Goal: Task Accomplishment & Management: Manage account settings

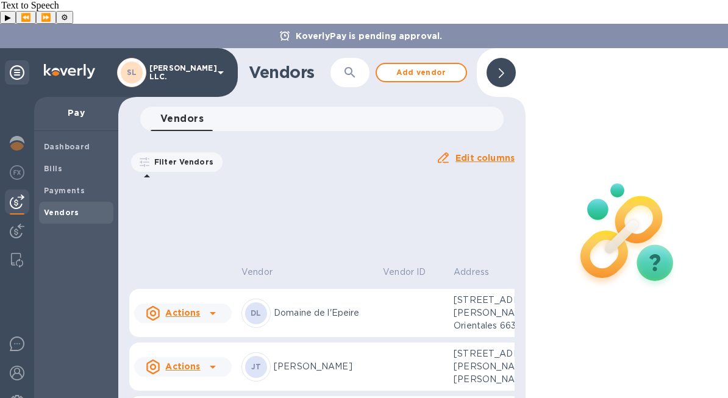
scroll to position [1555, 0]
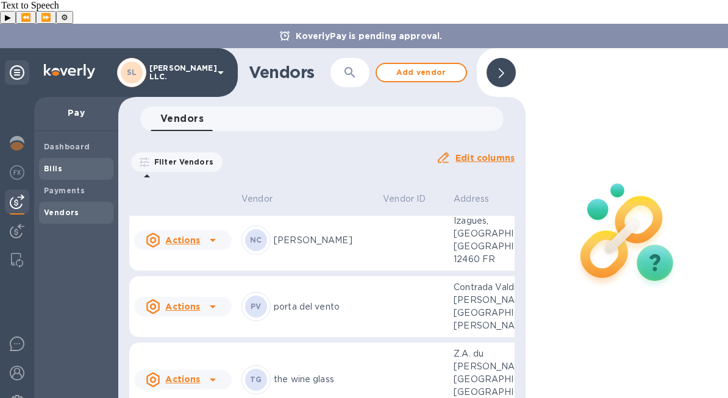
click at [73, 163] on span "Bills" at bounding box center [76, 169] width 65 height 12
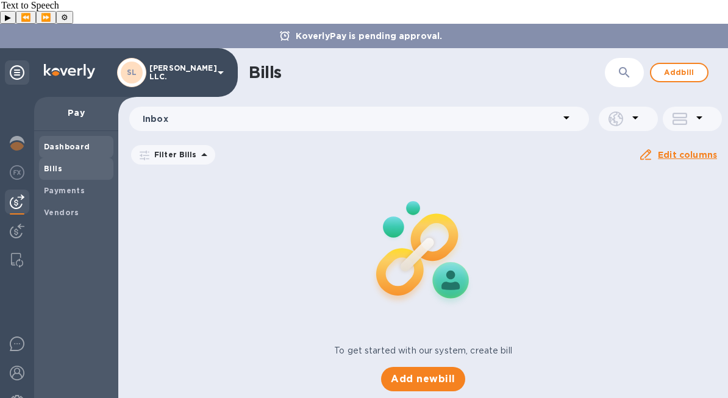
click at [76, 136] on div "Dashboard" at bounding box center [76, 147] width 74 height 22
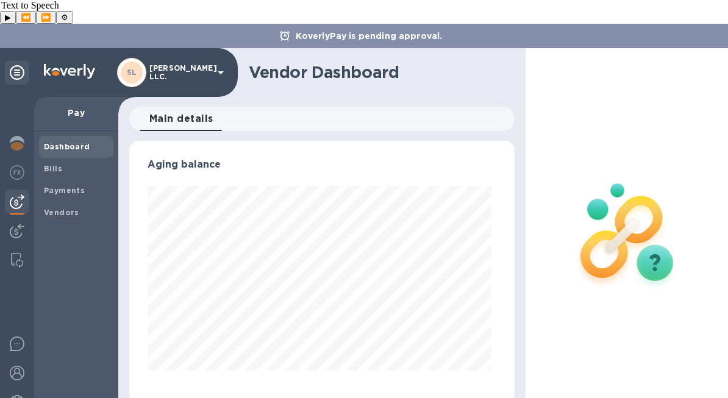
scroll to position [263, 381]
click at [54, 158] on div "Bills" at bounding box center [76, 169] width 74 height 22
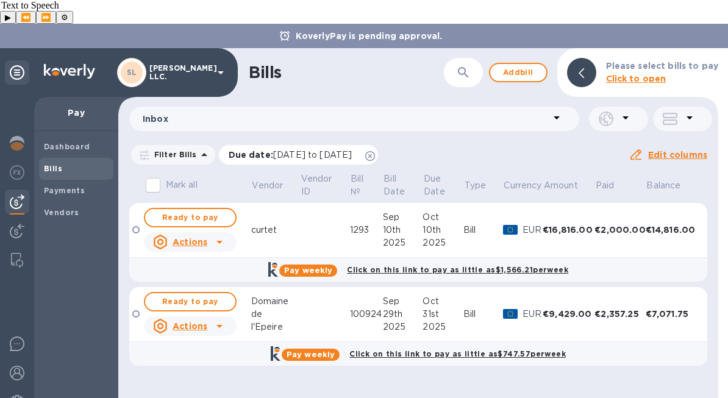
click at [365, 149] on span "Due date : [DATE] to [DATE]" at bounding box center [297, 155] width 136 height 12
click at [375, 151] on icon at bounding box center [370, 156] width 10 height 10
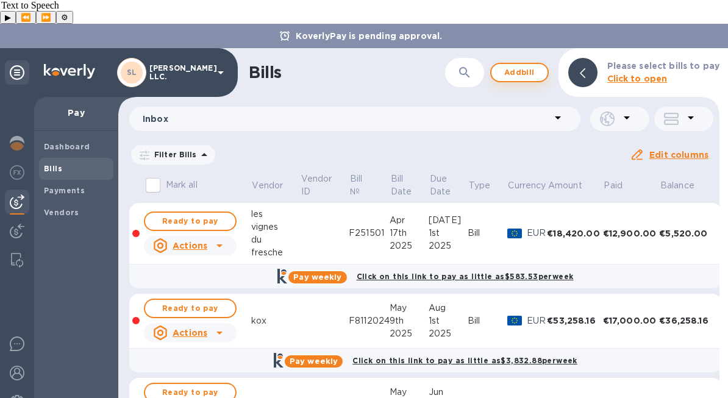
click at [529, 65] on span "Add bill" at bounding box center [519, 72] width 37 height 15
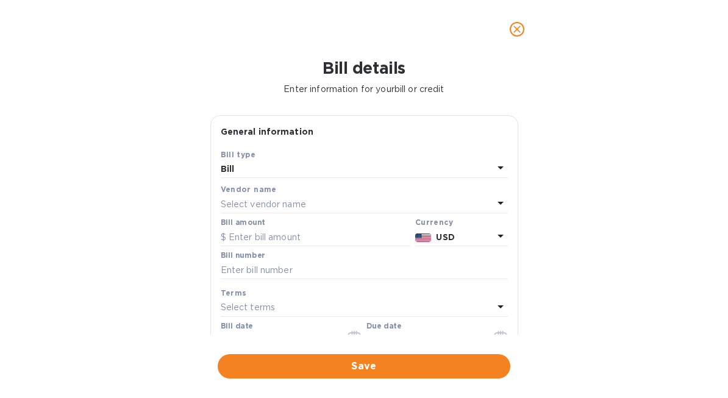
click at [336, 195] on div "Vendor name" at bounding box center [364, 189] width 287 height 13
click at [336, 204] on div "Select vendor name" at bounding box center [357, 204] width 273 height 17
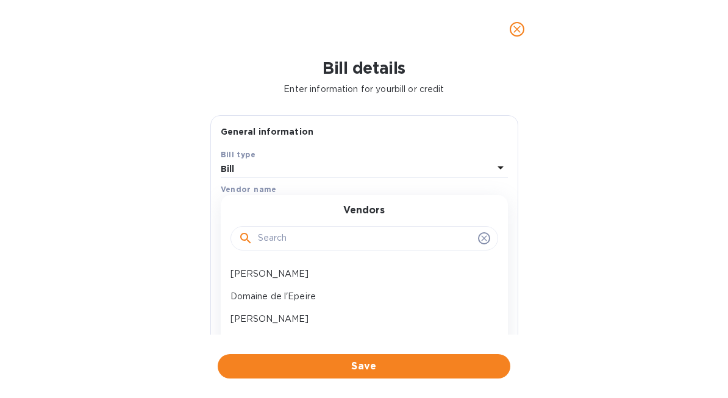
click at [345, 237] on input "text" at bounding box center [365, 238] width 215 height 18
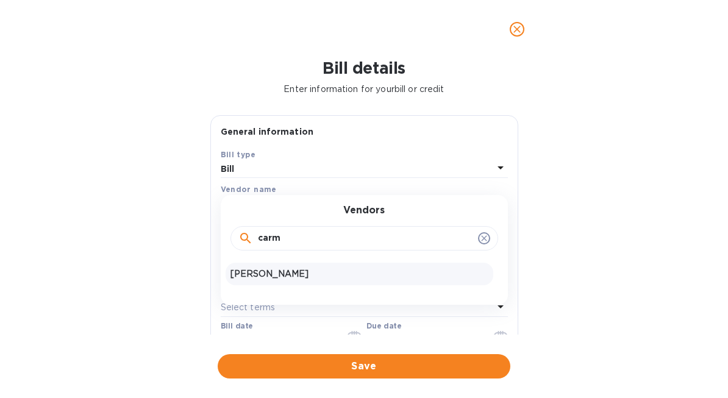
type input "carm"
click at [316, 275] on p "[PERSON_NAME]" at bounding box center [360, 274] width 258 height 13
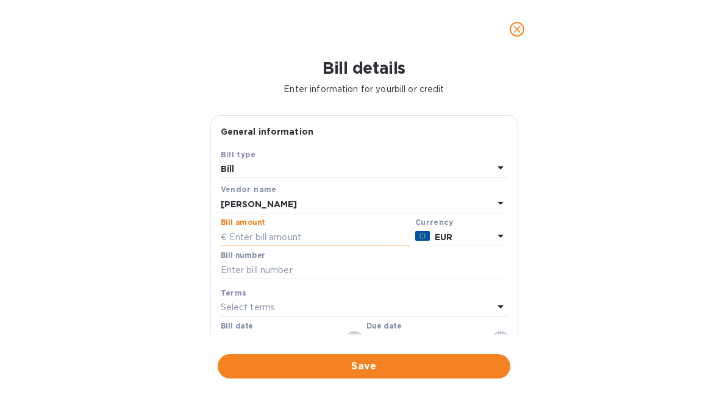
click at [357, 237] on input "text" at bounding box center [316, 237] width 190 height 18
click at [318, 238] on input "text" at bounding box center [316, 237] width 190 height 18
paste input "27,012.00"
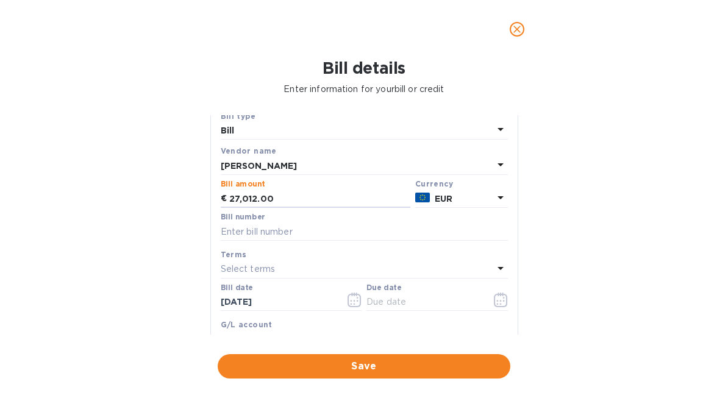
scroll to position [39, 0]
type input "27,012.00"
click at [345, 235] on input "text" at bounding box center [364, 231] width 287 height 18
type input "PO10"
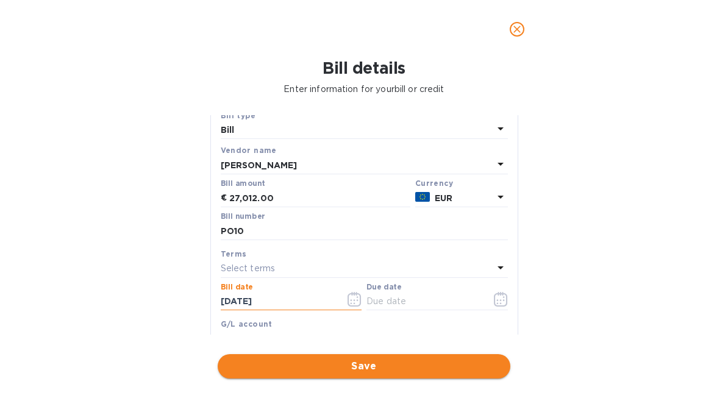
click at [415, 359] on span "Save" at bounding box center [363, 366] width 273 height 15
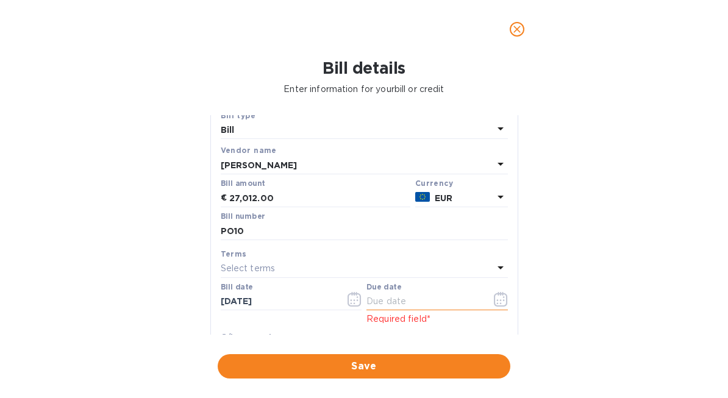
click at [443, 301] on input "text" at bounding box center [424, 302] width 115 height 18
click at [497, 301] on icon "button" at bounding box center [501, 299] width 14 height 15
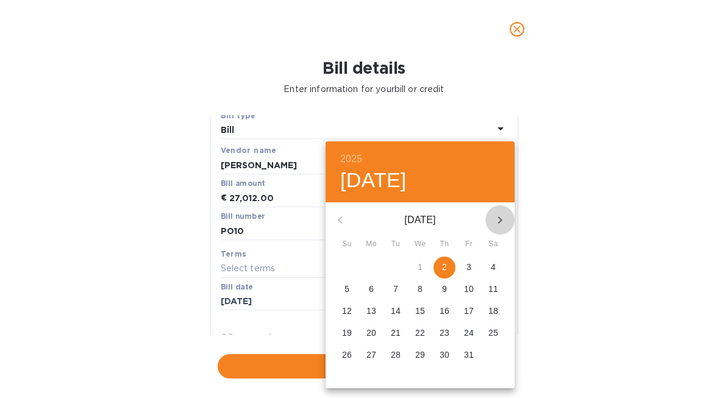
click at [506, 218] on icon "button" at bounding box center [500, 220] width 15 height 15
click at [338, 379] on span "30" at bounding box center [347, 377] width 22 height 12
type input "[DATE]"
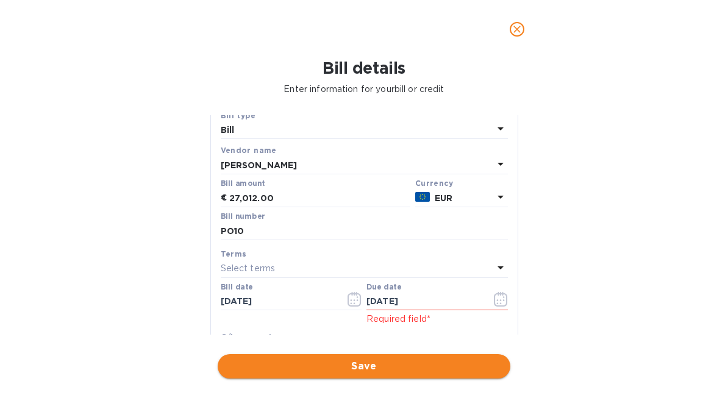
click at [445, 369] on span "Save" at bounding box center [363, 366] width 273 height 15
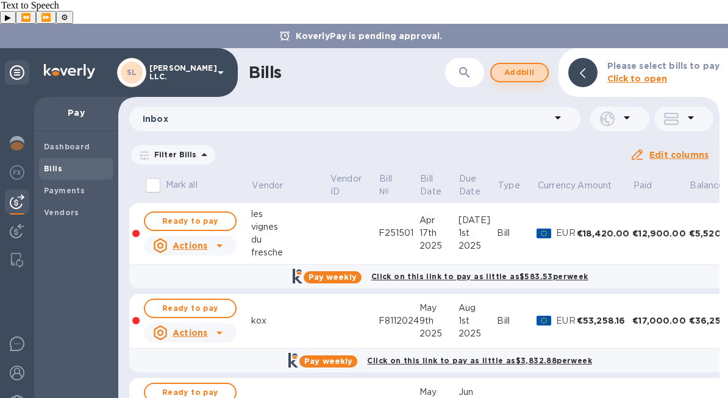
click at [524, 65] on span "Add bill" at bounding box center [519, 72] width 37 height 15
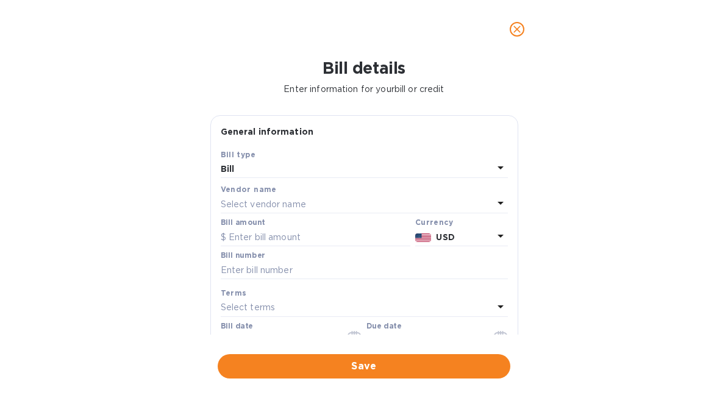
click at [359, 194] on div "Vendor name" at bounding box center [364, 189] width 287 height 13
click at [360, 206] on div "Select vendor name" at bounding box center [357, 204] width 273 height 17
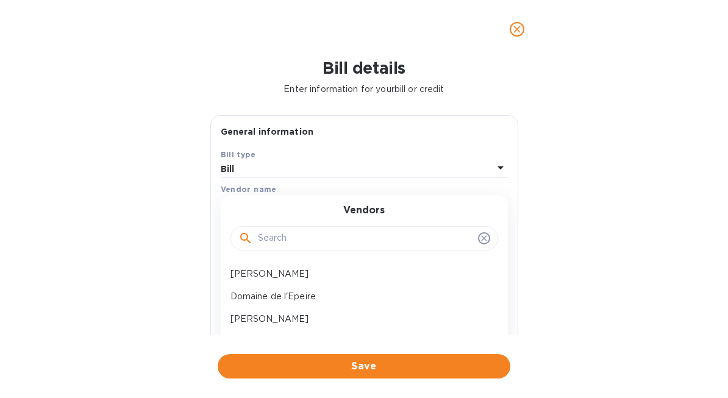
click at [347, 243] on input "text" at bounding box center [365, 238] width 215 height 18
type input "maunoury"
click at [323, 287] on div "Vendors [PERSON_NAME]" at bounding box center [364, 249] width 287 height 109
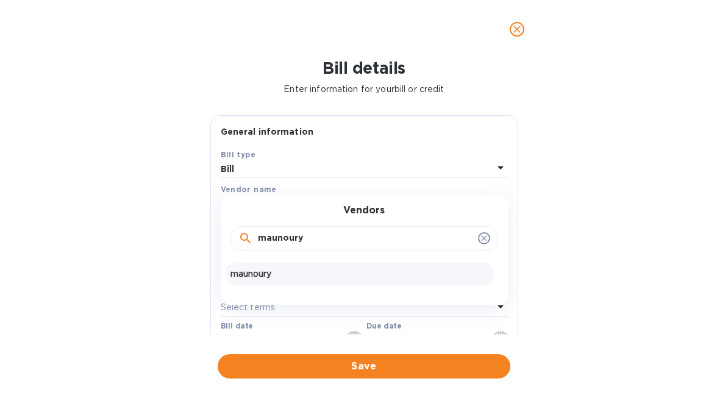
click at [331, 273] on p "maunoury" at bounding box center [360, 274] width 258 height 13
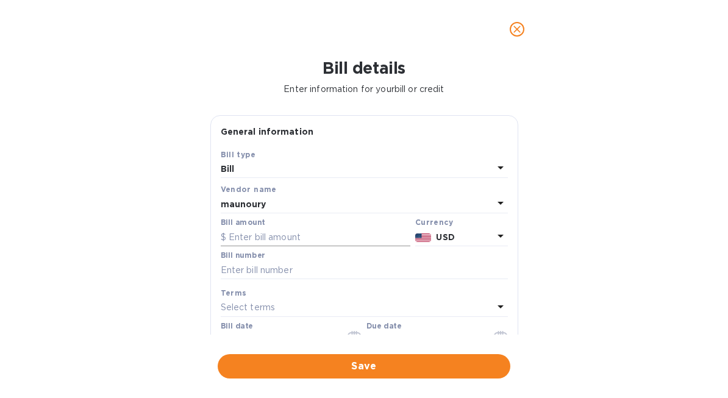
click at [318, 238] on input "text" at bounding box center [316, 237] width 190 height 18
click at [491, 229] on div "Currency" at bounding box center [461, 222] width 93 height 13
click at [483, 237] on p "USD" at bounding box center [464, 237] width 57 height 13
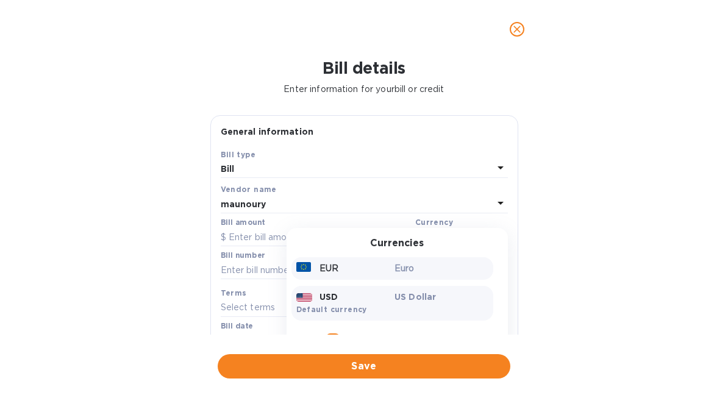
click at [417, 271] on p "Euro" at bounding box center [442, 268] width 94 height 13
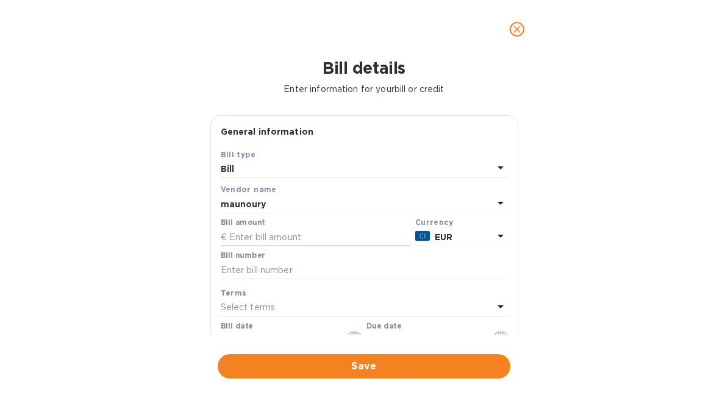
click at [332, 235] on input "text" at bounding box center [316, 237] width 190 height 18
paste input "17,744.4"
type input "17,744.4"
click at [312, 268] on input "text" at bounding box center [364, 270] width 287 height 18
type input "PO4"
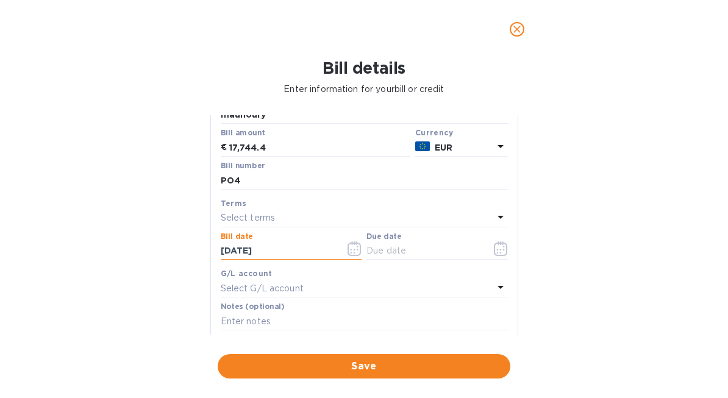
scroll to position [98, 0]
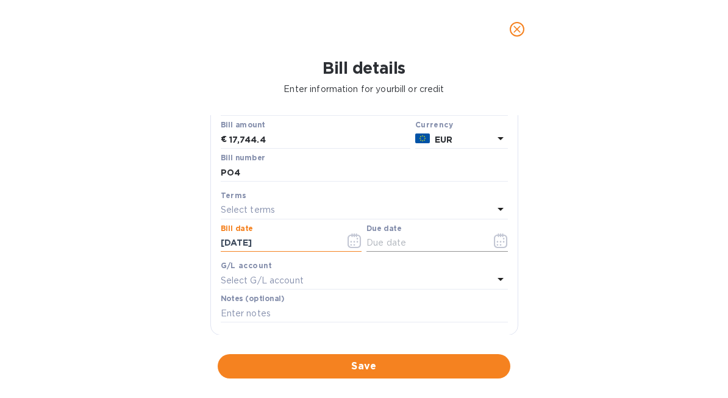
click at [498, 238] on icon "button" at bounding box center [501, 241] width 14 height 15
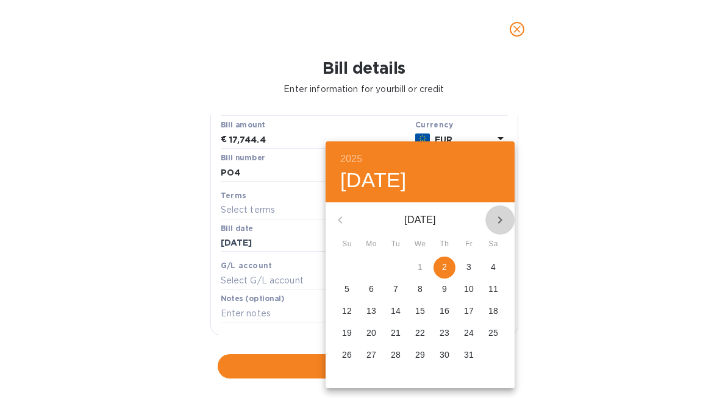
click at [506, 218] on icon "button" at bounding box center [500, 220] width 15 height 15
click at [350, 378] on p "30" at bounding box center [347, 377] width 10 height 12
type input "[DATE]"
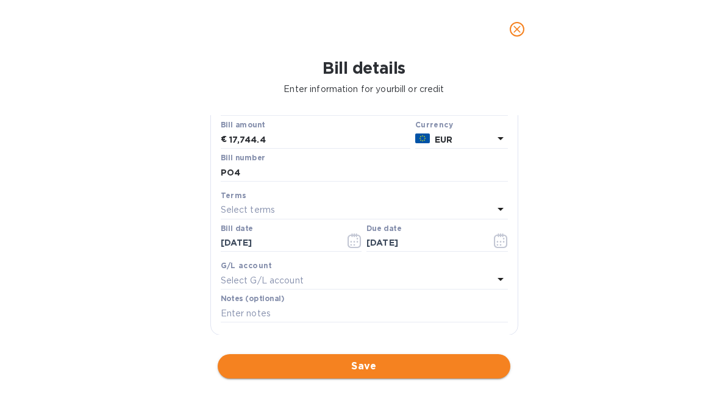
click at [353, 373] on span "Save" at bounding box center [363, 366] width 273 height 15
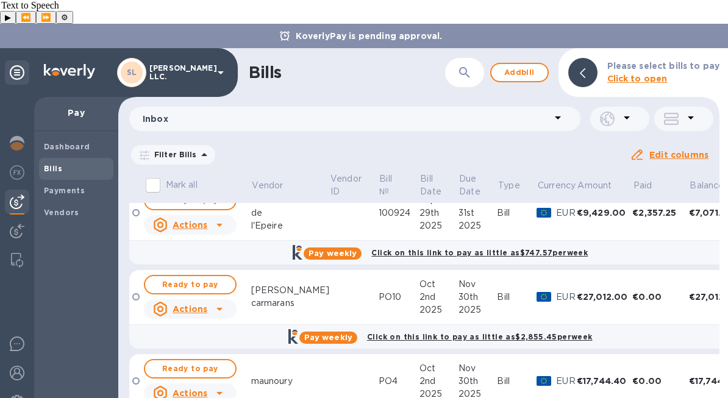
scroll to position [481, 0]
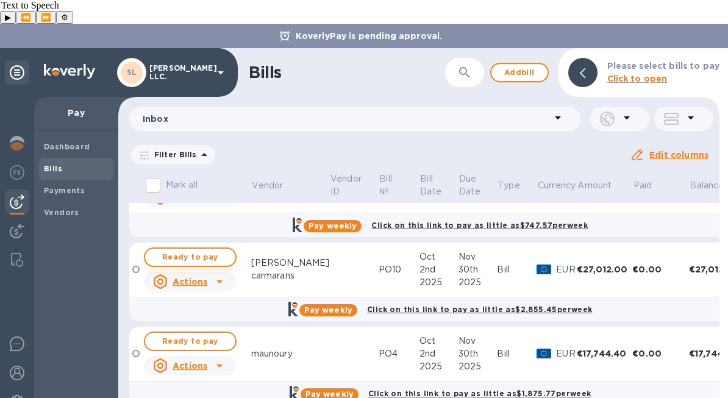
click at [211, 250] on span "Ready to pay" at bounding box center [190, 257] width 71 height 15
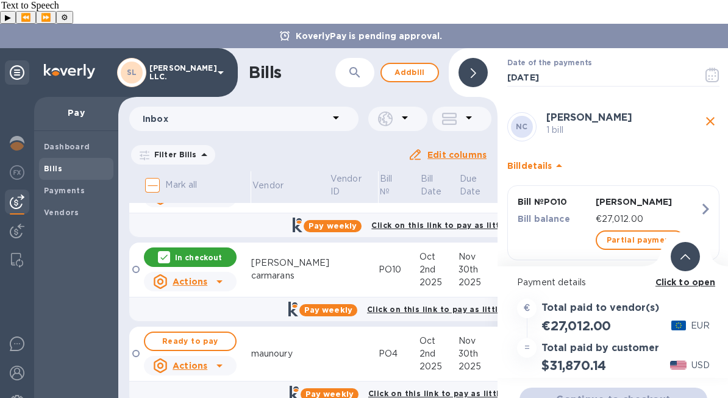
scroll to position [66, 0]
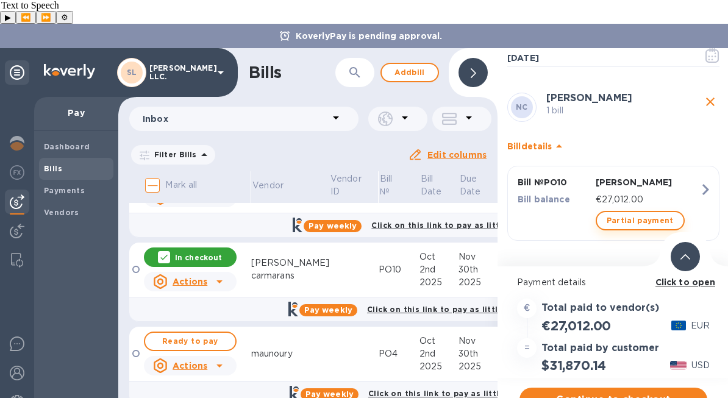
click at [647, 213] on span "Partial payment" at bounding box center [640, 220] width 67 height 15
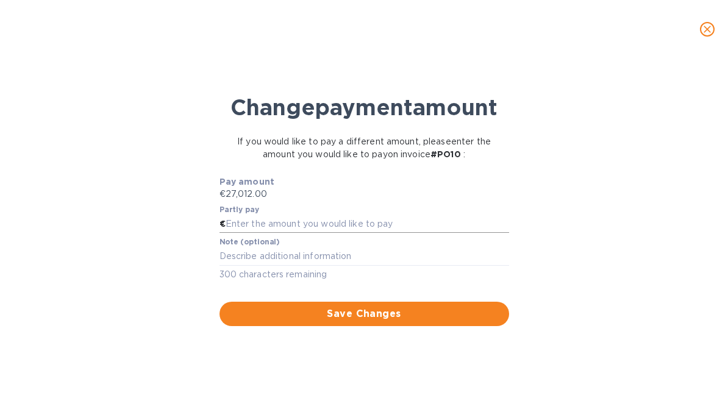
click at [374, 234] on input "text" at bounding box center [368, 224] width 284 height 18
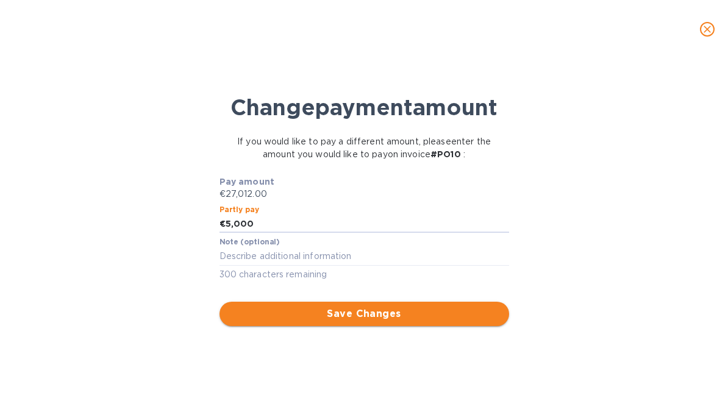
type input "5,000"
click at [392, 321] on span "Save Changes" at bounding box center [364, 314] width 270 height 15
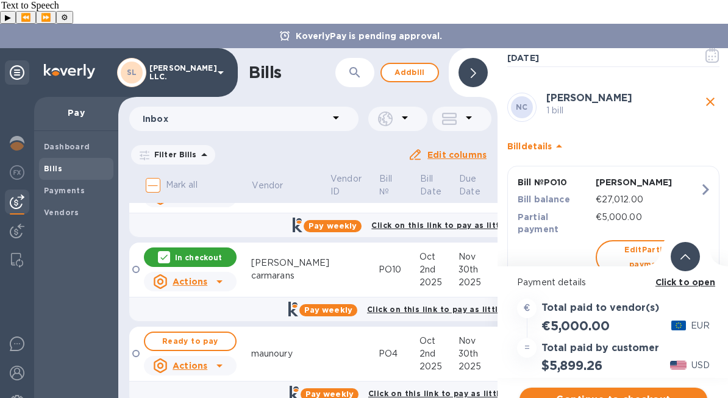
click at [645, 393] on span "Continue to checkout" at bounding box center [613, 400] width 168 height 15
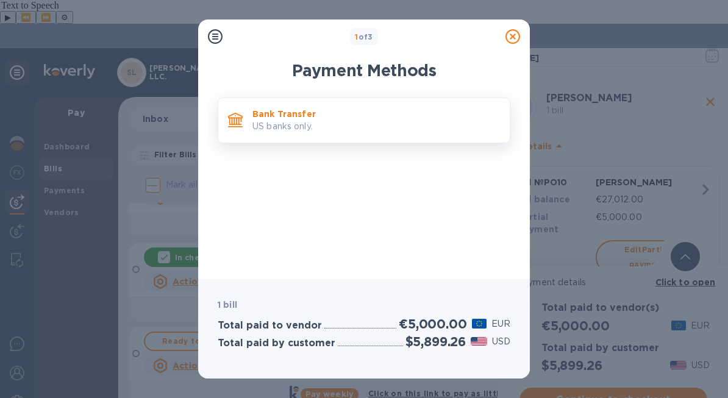
click at [378, 135] on div "Bank Transfer US banks only." at bounding box center [376, 120] width 257 height 35
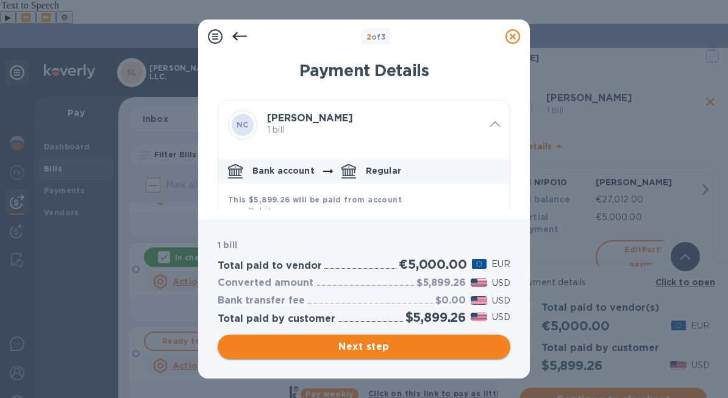
click at [450, 340] on span "Next step" at bounding box center [363, 347] width 273 height 15
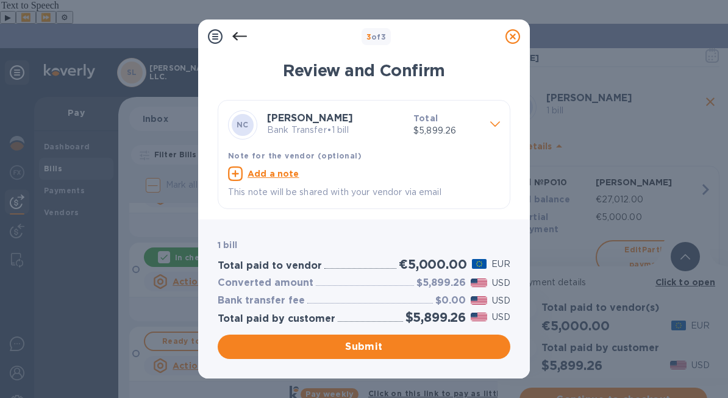
scroll to position [0, 0]
click at [443, 354] on button "Submit" at bounding box center [364, 347] width 293 height 24
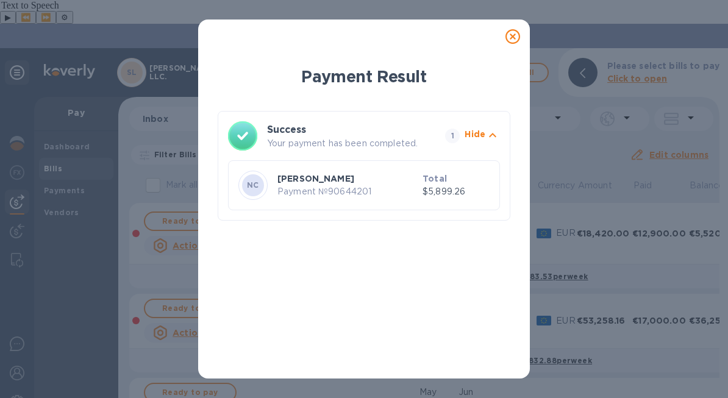
click at [517, 40] on icon at bounding box center [513, 36] width 15 height 15
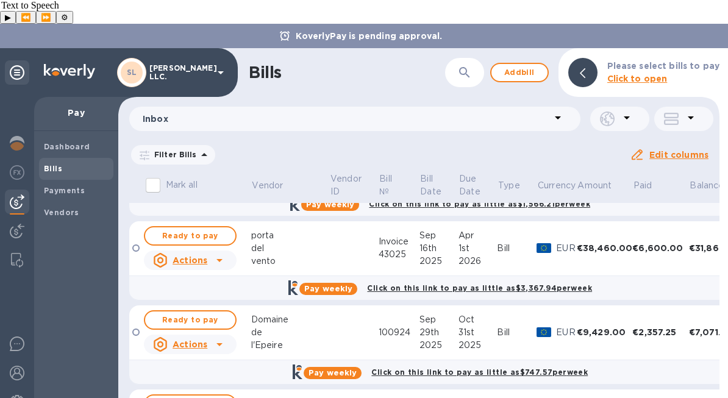
scroll to position [481, 0]
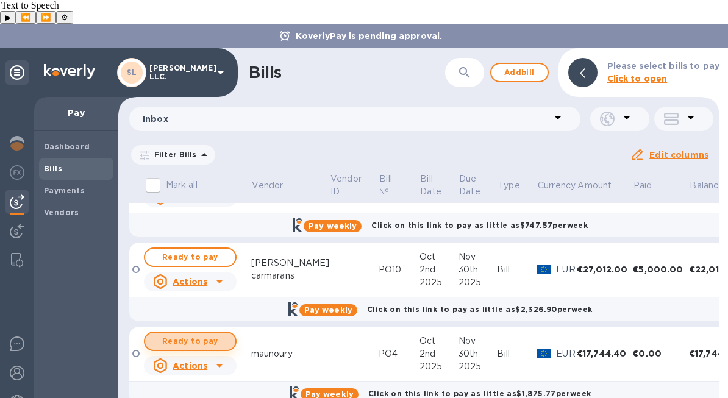
click at [222, 334] on span "Ready to pay" at bounding box center [190, 341] width 71 height 15
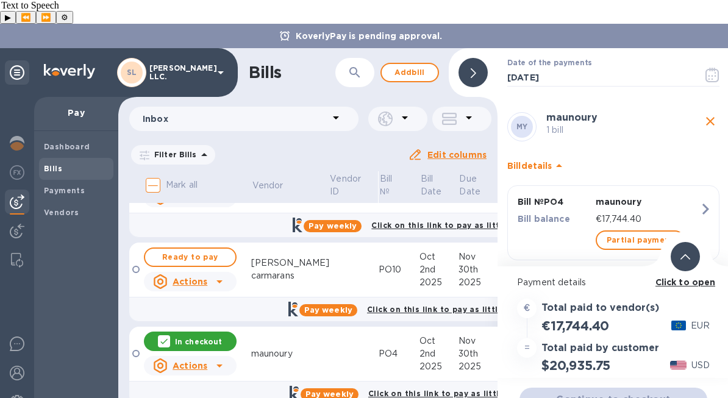
scroll to position [66, 0]
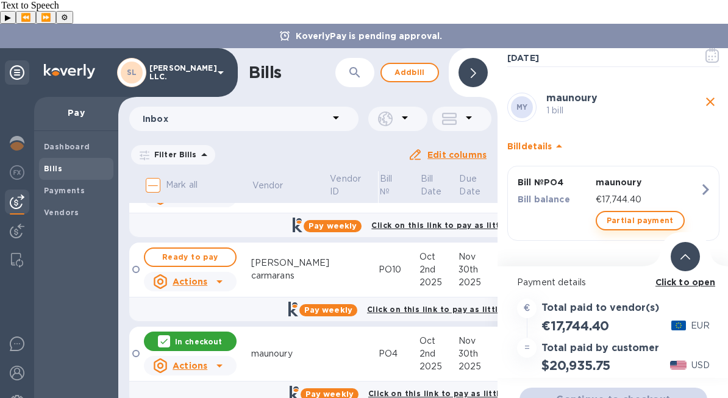
click at [640, 213] on span "Partial payment" at bounding box center [640, 220] width 67 height 15
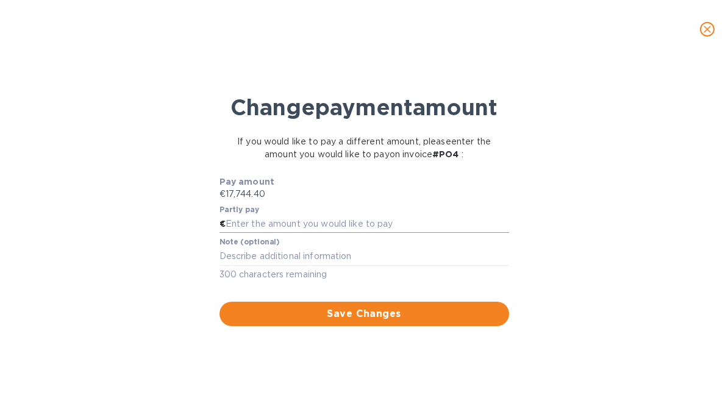
click at [437, 234] on input "text" at bounding box center [368, 224] width 284 height 18
type input "4,000"
click at [368, 360] on div "Change payment amount If you would like to pay a different amount, please enter…" at bounding box center [364, 232] width 709 height 332
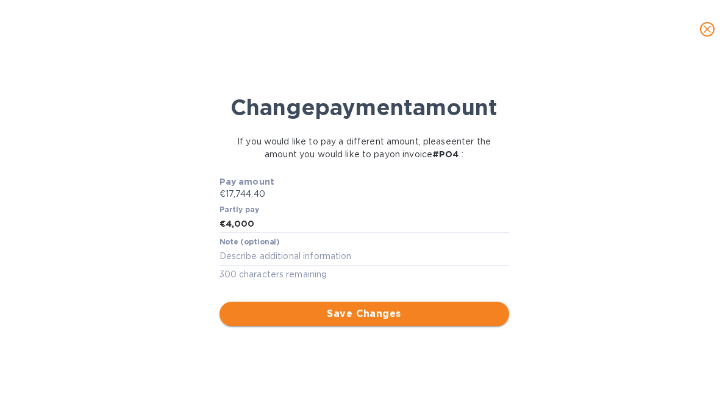
click at [370, 321] on span "Save Changes" at bounding box center [364, 314] width 270 height 15
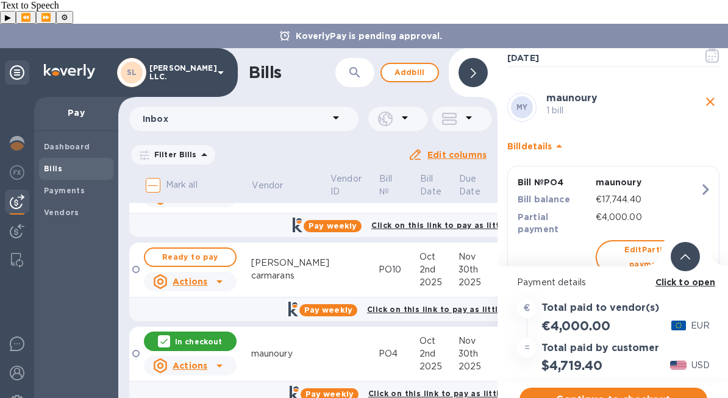
scroll to position [99, 0]
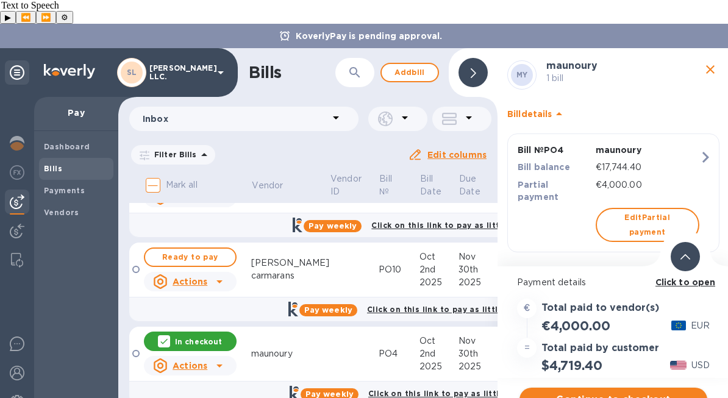
click at [577, 393] on span "Continue to checkout" at bounding box center [613, 400] width 168 height 15
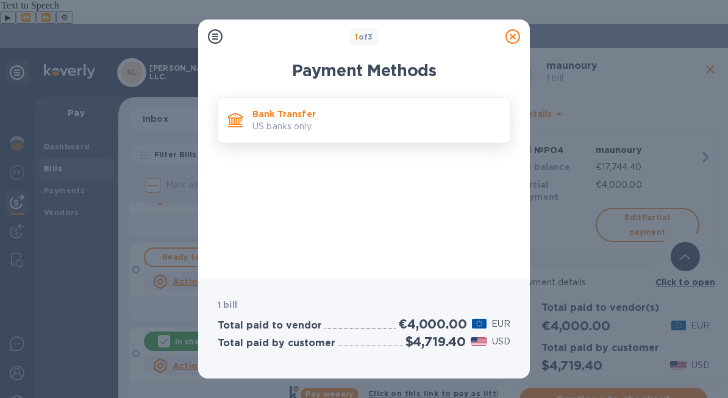
click at [367, 101] on div "Bank Transfer US banks only." at bounding box center [364, 121] width 293 height 46
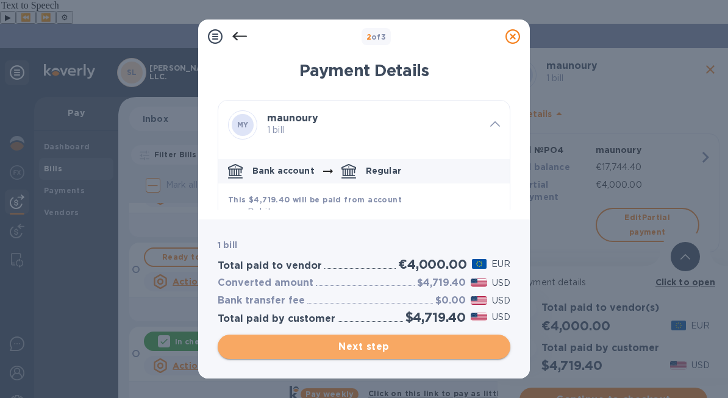
click at [410, 356] on button "Next step" at bounding box center [364, 347] width 293 height 24
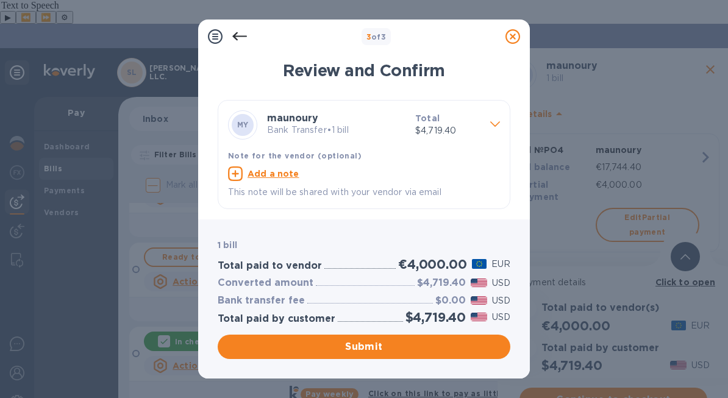
click at [426, 321] on h2 "$4,719.40" at bounding box center [436, 317] width 60 height 15
click at [426, 346] on span "Submit" at bounding box center [363, 347] width 273 height 15
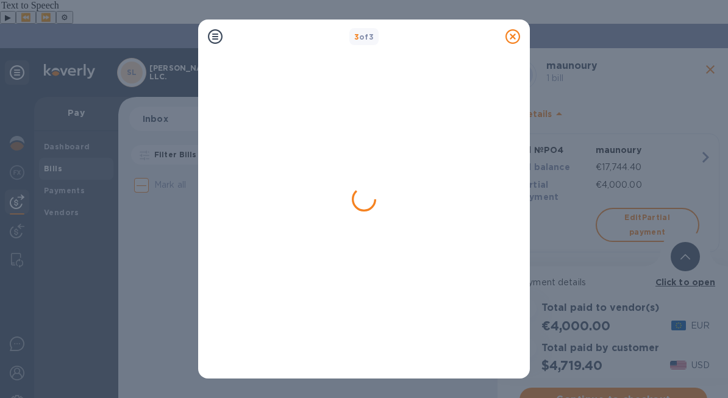
scroll to position [0, 0]
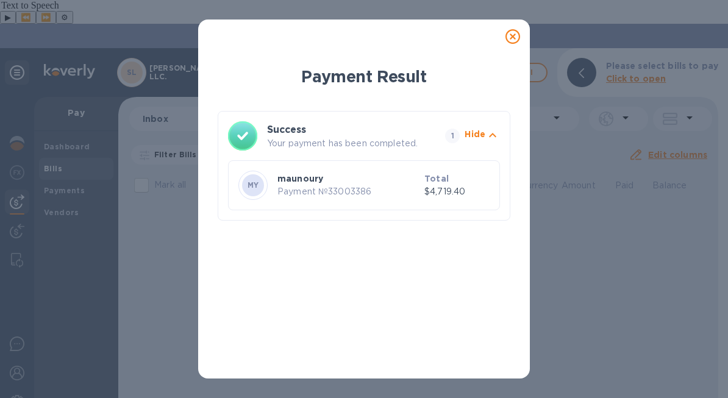
click at [510, 40] on icon at bounding box center [513, 36] width 15 height 15
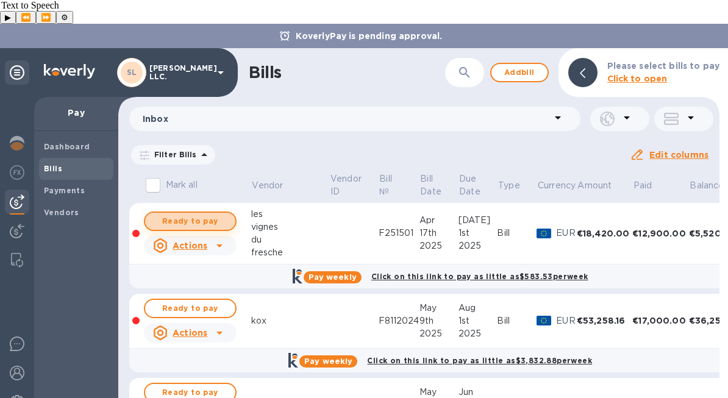
click at [226, 212] on button "Ready to pay" at bounding box center [190, 222] width 93 height 20
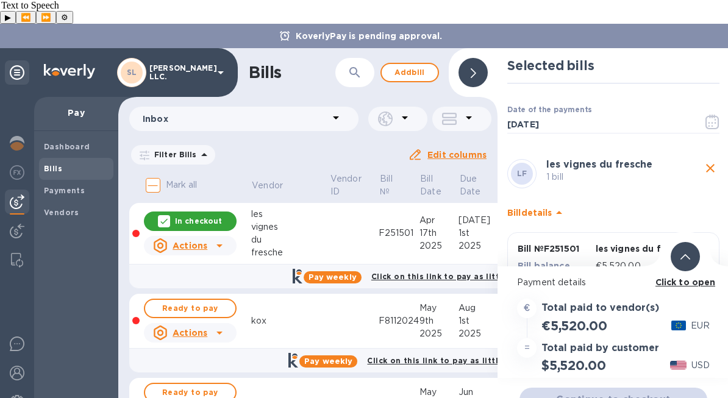
scroll to position [47, 0]
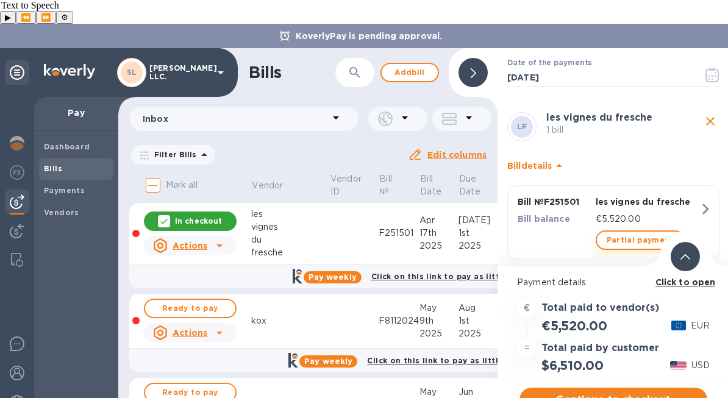
click at [633, 233] on span "Partial payment" at bounding box center [640, 240] width 67 height 15
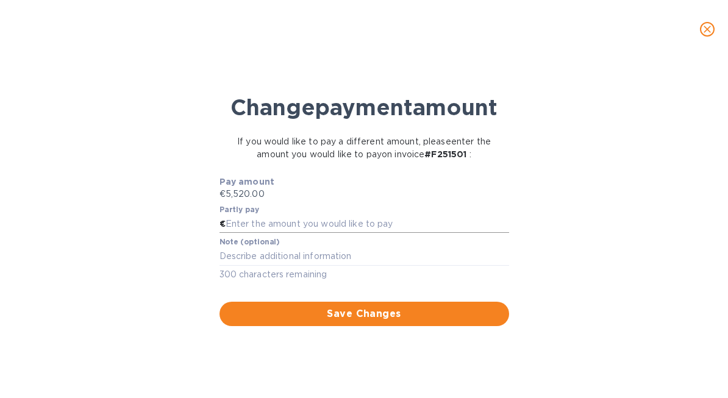
click at [405, 234] on input "text" at bounding box center [368, 224] width 284 height 18
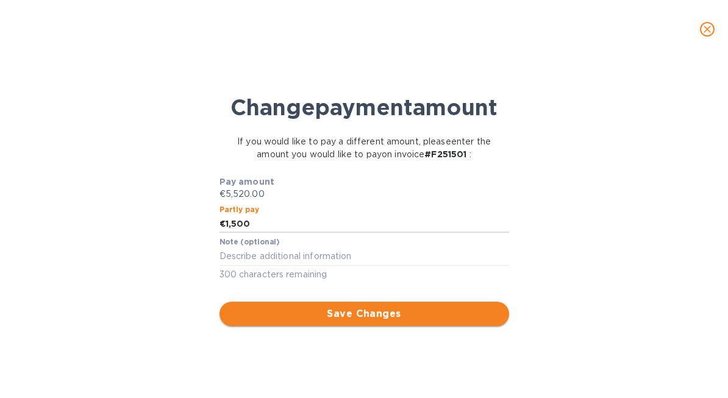
type input "1,500"
click at [394, 321] on span "Save Changes" at bounding box center [364, 314] width 270 height 15
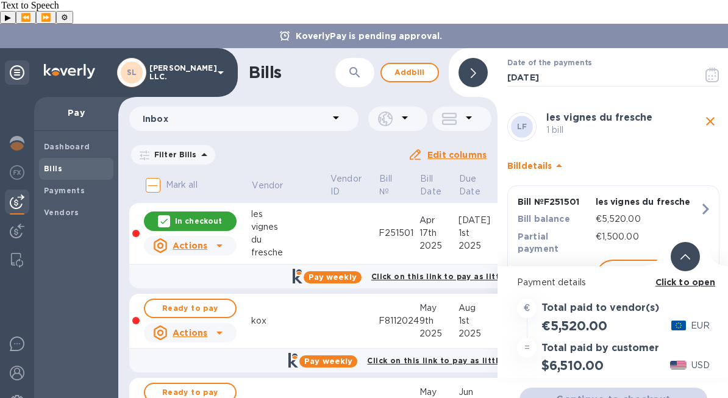
scroll to position [63, 0]
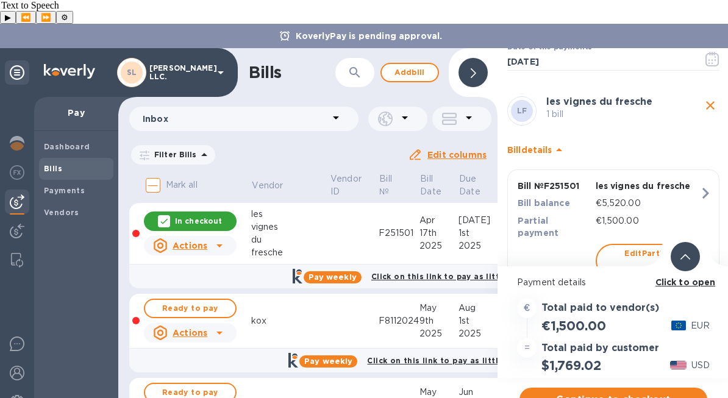
click at [603, 393] on span "Continue to checkout" at bounding box center [613, 400] width 168 height 15
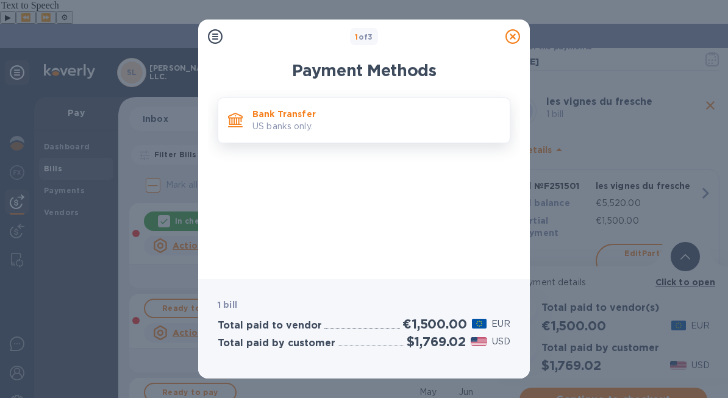
click at [367, 110] on p "Bank Transfer" at bounding box center [376, 114] width 248 height 12
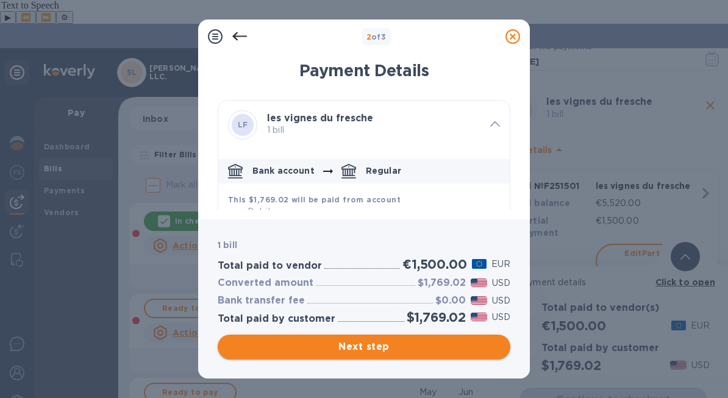
click at [471, 338] on button "Next step" at bounding box center [364, 347] width 293 height 24
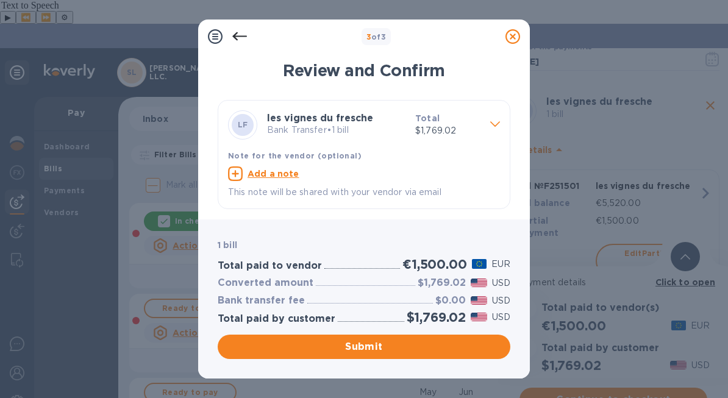
scroll to position [0, 0]
click at [435, 353] on span "Submit" at bounding box center [363, 347] width 273 height 15
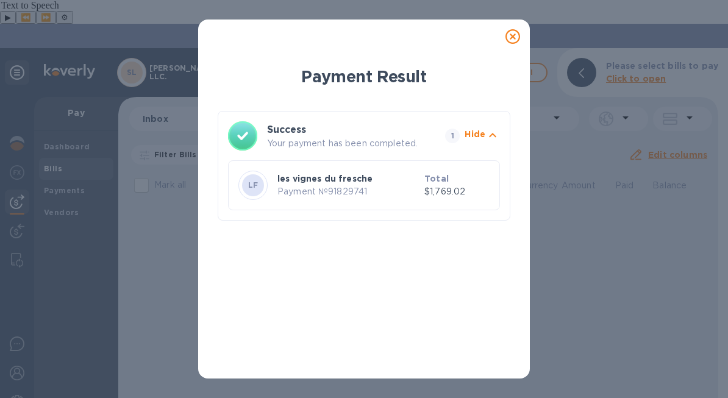
click at [517, 37] on icon at bounding box center [513, 36] width 15 height 15
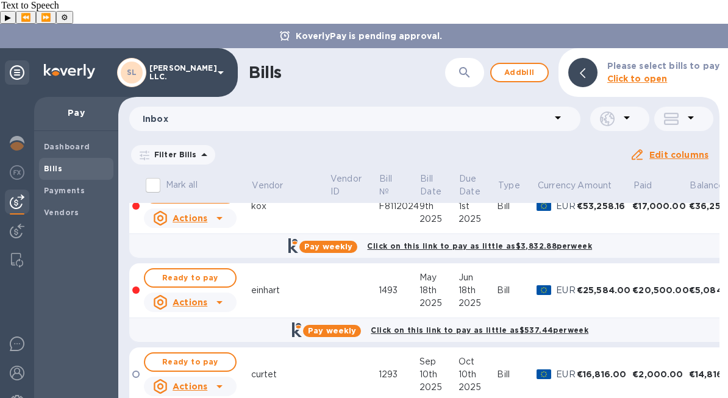
scroll to position [481, 0]
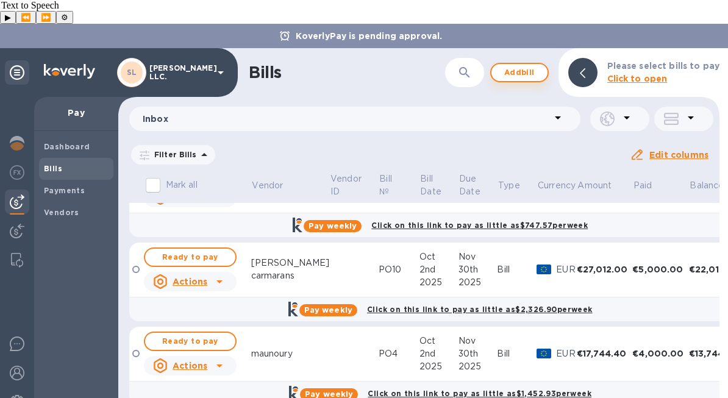
click at [533, 65] on span "Add bill" at bounding box center [519, 72] width 37 height 15
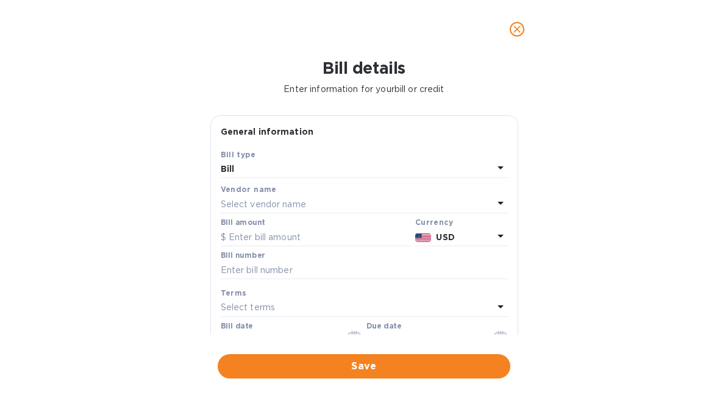
click at [343, 200] on div "Select vendor name" at bounding box center [357, 204] width 273 height 17
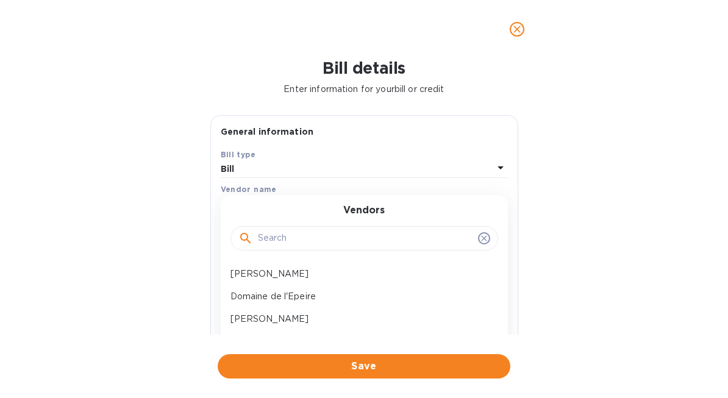
click at [345, 229] on div at bounding box center [365, 238] width 268 height 24
click at [345, 229] on input "text" at bounding box center [365, 238] width 215 height 18
type input "a"
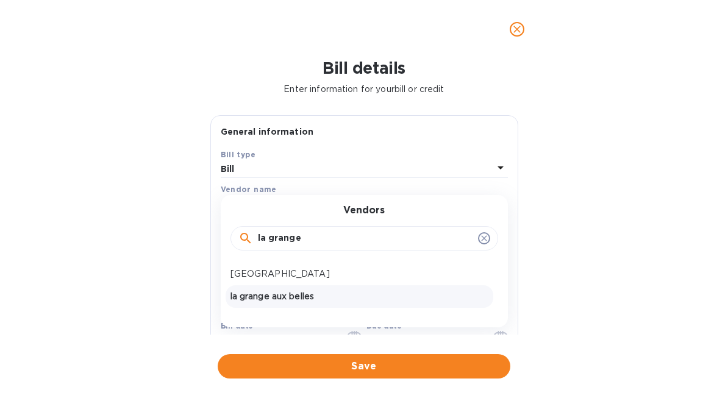
type input "la grange"
click at [313, 297] on p "la grange aux belles" at bounding box center [360, 296] width 258 height 13
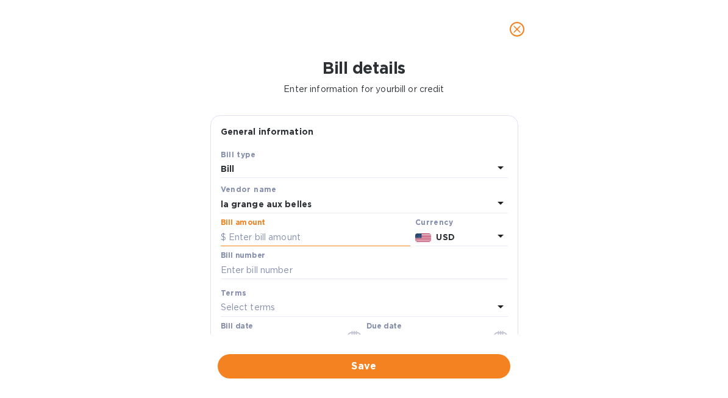
click at [330, 240] on input "text" at bounding box center [316, 237] width 190 height 18
click at [478, 237] on p "USD" at bounding box center [464, 237] width 57 height 13
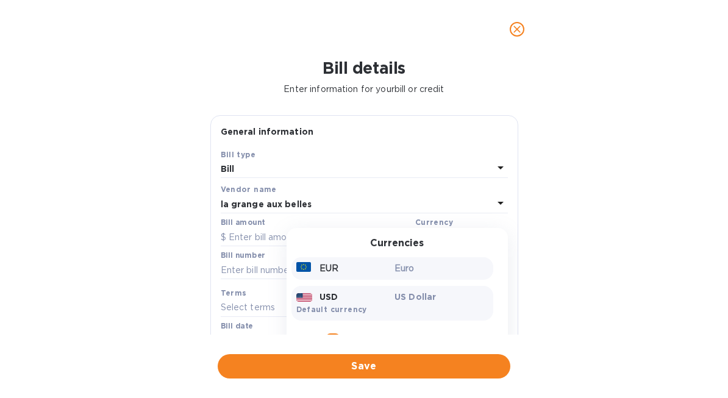
click at [423, 274] on p "Euro" at bounding box center [442, 268] width 94 height 13
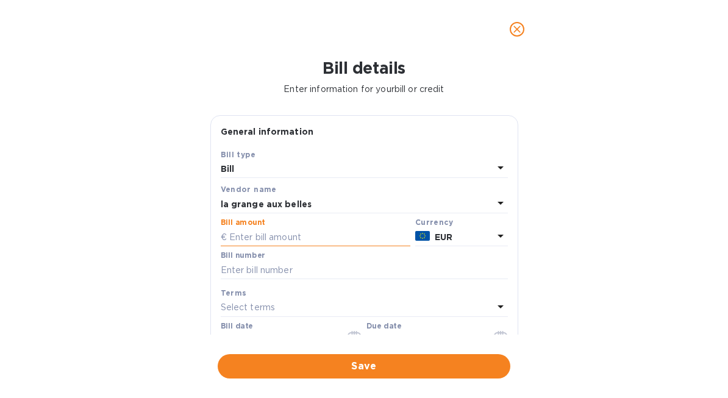
click at [340, 242] on input "text" at bounding box center [316, 237] width 190 height 18
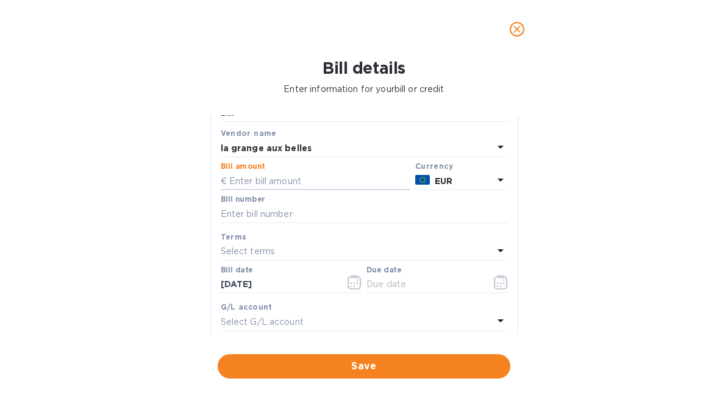
scroll to position [60, 0]
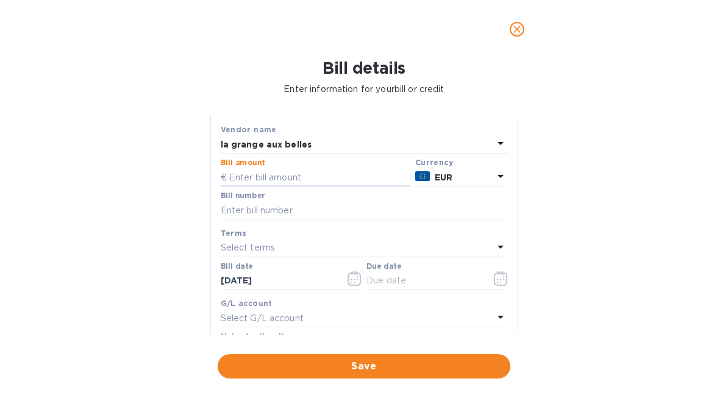
paste input "21,892.00"
type input "21,892.00"
click at [343, 214] on input "text" at bounding box center [364, 210] width 287 height 18
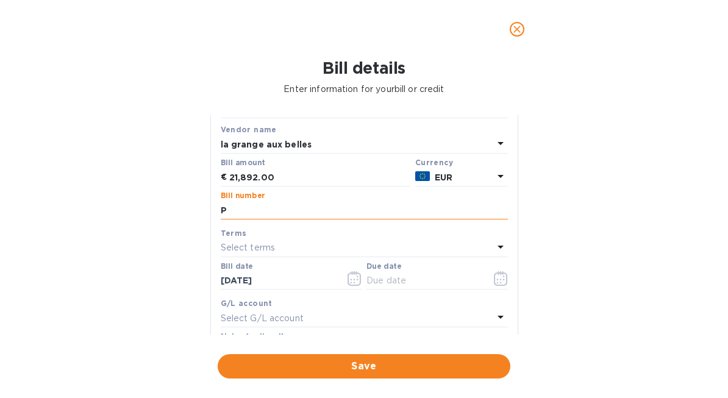
type input "PO"
click at [299, 177] on input "21,892.00" at bounding box center [319, 177] width 181 height 18
type input "22,391"
click at [312, 213] on input "text" at bounding box center [364, 210] width 287 height 18
paste input "250091"
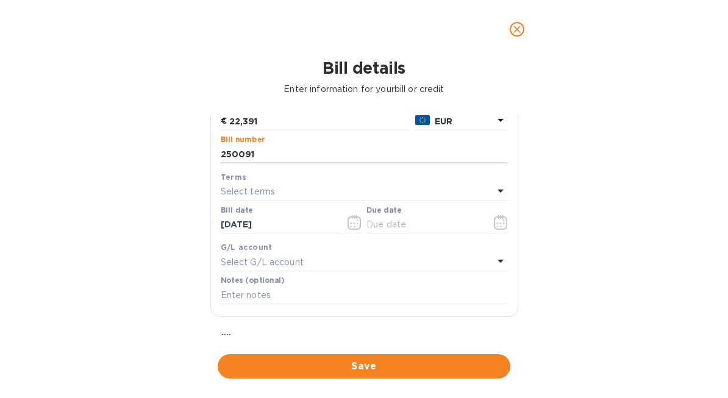
scroll to position [123, 0]
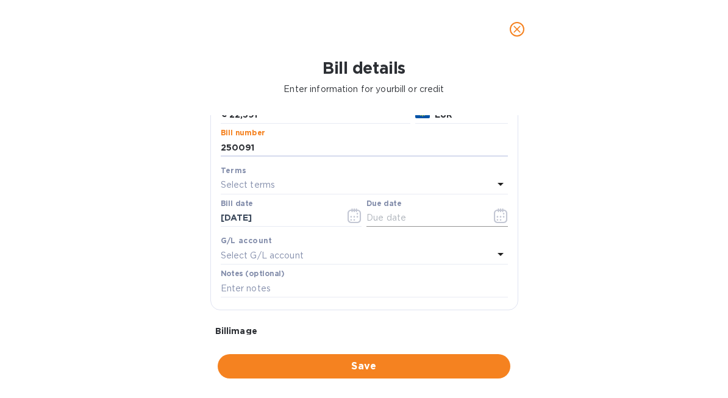
type input "250091"
click at [400, 218] on input "text" at bounding box center [424, 218] width 115 height 18
click at [496, 214] on icon "button" at bounding box center [501, 216] width 14 height 15
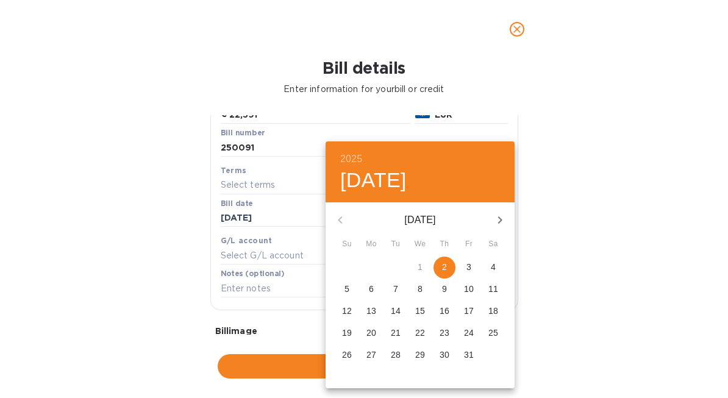
click at [507, 223] on button "button" at bounding box center [499, 220] width 29 height 29
click at [424, 356] on p "31" at bounding box center [420, 355] width 10 height 12
type input "[DATE]"
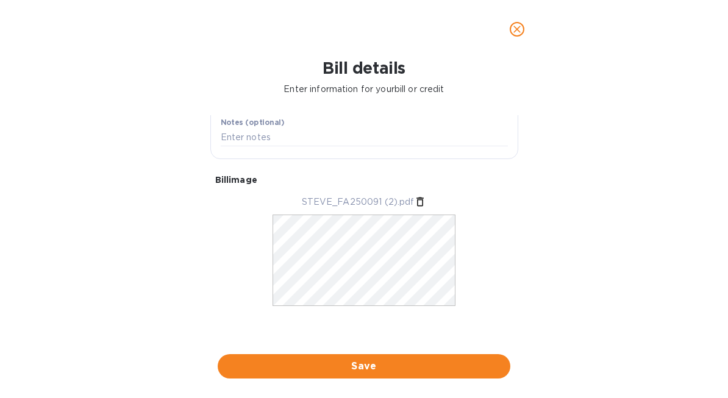
scroll to position [157, 0]
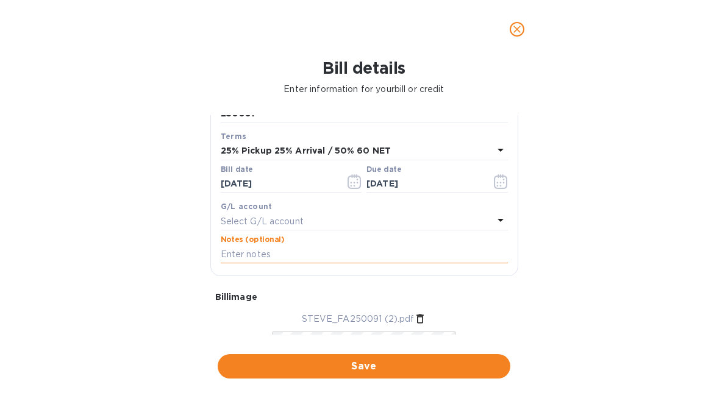
click at [385, 250] on input "text" at bounding box center [364, 254] width 287 height 18
click at [647, 268] on div "Bill details Enter information for your bill or credit General information Save…" at bounding box center [364, 229] width 728 height 340
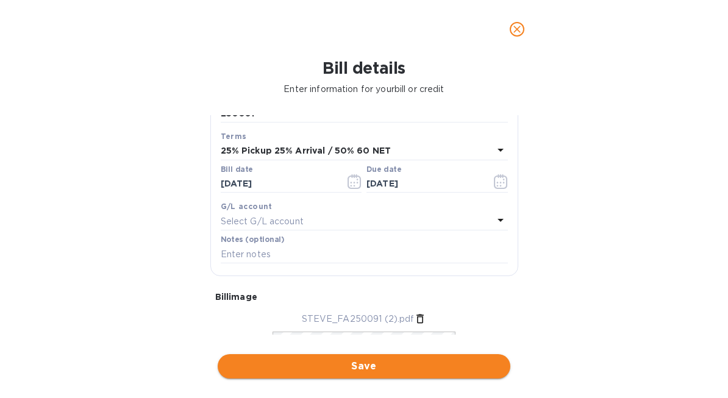
click at [422, 369] on span "Save" at bounding box center [363, 366] width 273 height 15
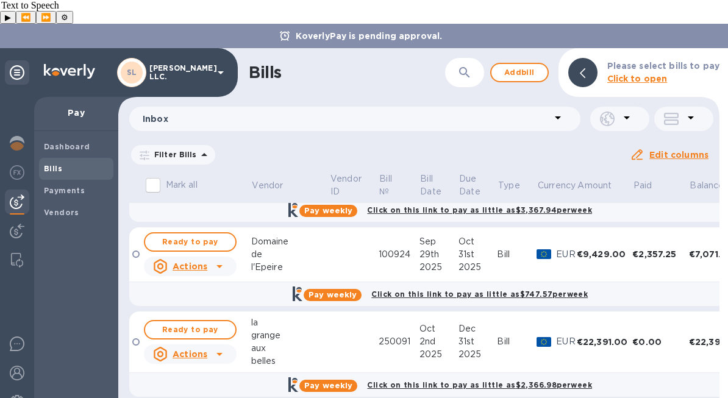
scroll to position [487, 0]
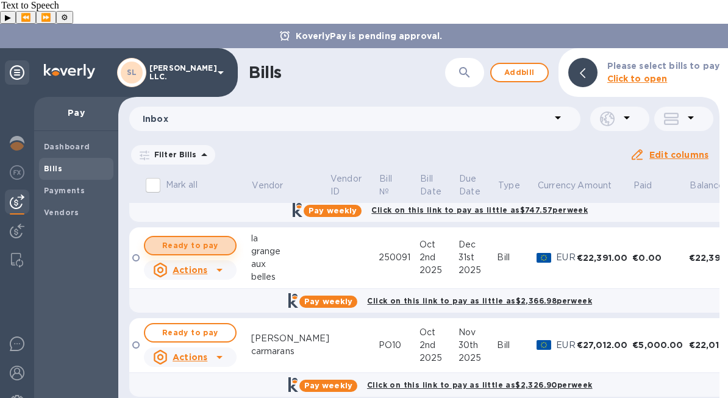
click at [198, 238] on span "Ready to pay" at bounding box center [190, 245] width 71 height 15
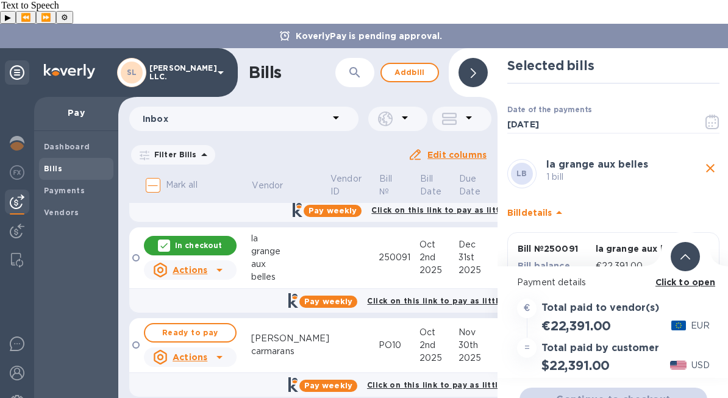
scroll to position [47, 0]
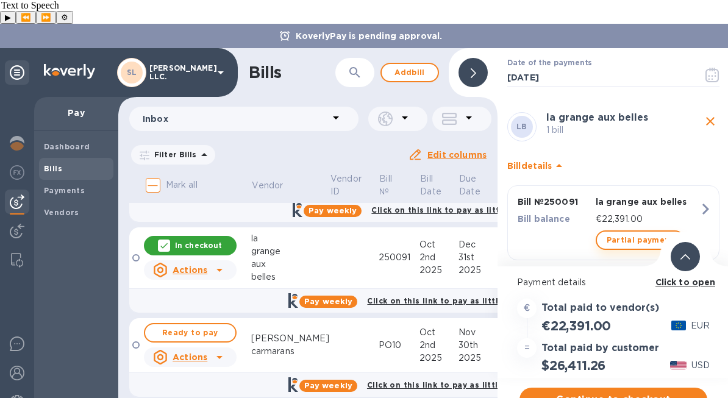
click at [631, 233] on span "Partial payment" at bounding box center [640, 240] width 67 height 15
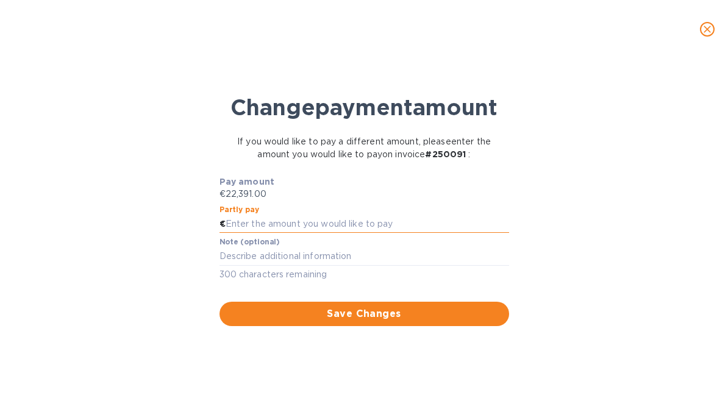
click at [392, 234] on input "text" at bounding box center [368, 224] width 284 height 18
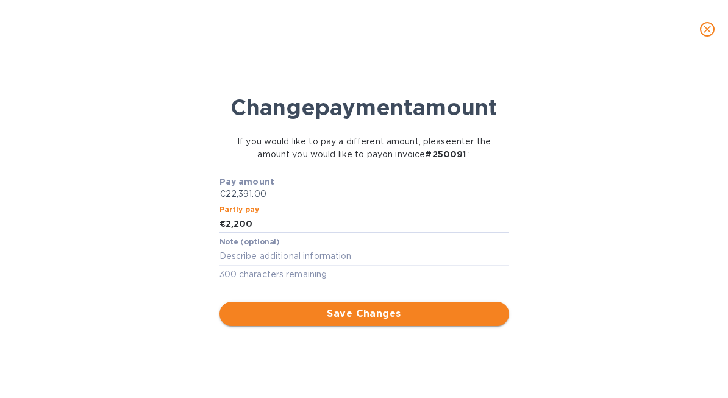
type input "2,200"
click at [415, 321] on span "Save Changes" at bounding box center [364, 314] width 270 height 15
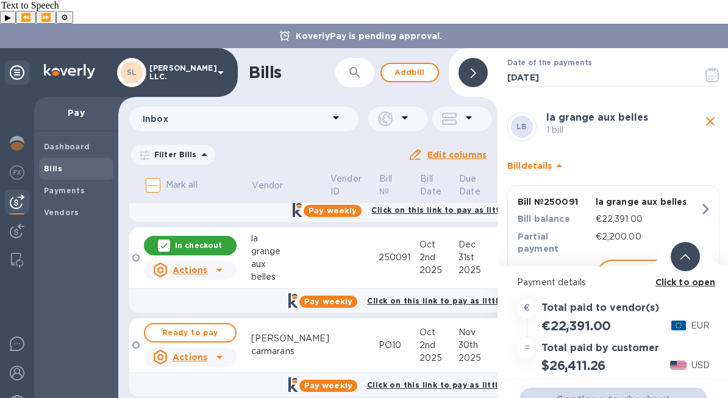
scroll to position [63, 0]
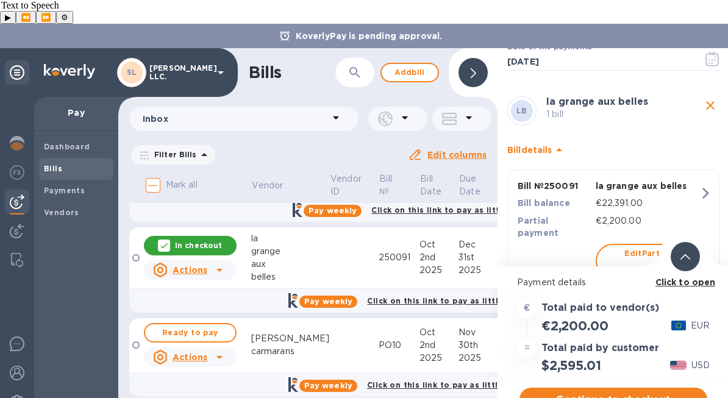
click at [601, 393] on span "Continue to checkout" at bounding box center [613, 400] width 168 height 15
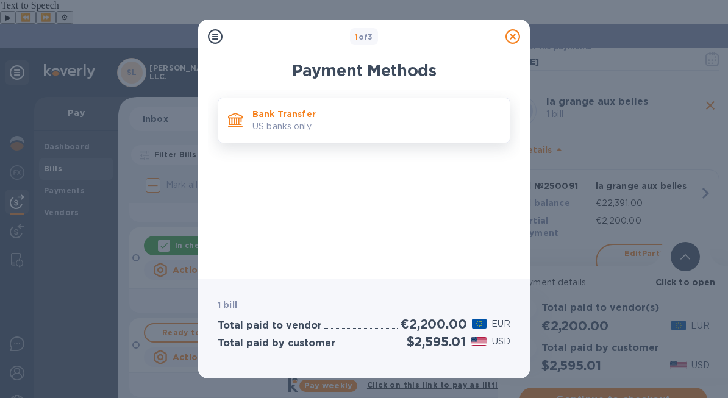
click at [378, 132] on div "Bank Transfer US banks only." at bounding box center [376, 120] width 257 height 35
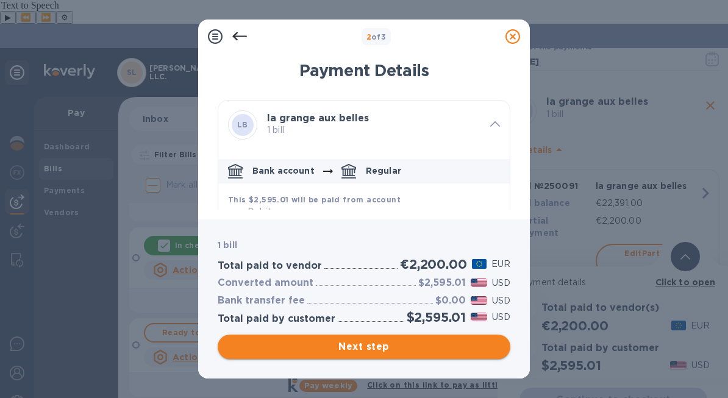
click at [425, 357] on button "Next step" at bounding box center [364, 347] width 293 height 24
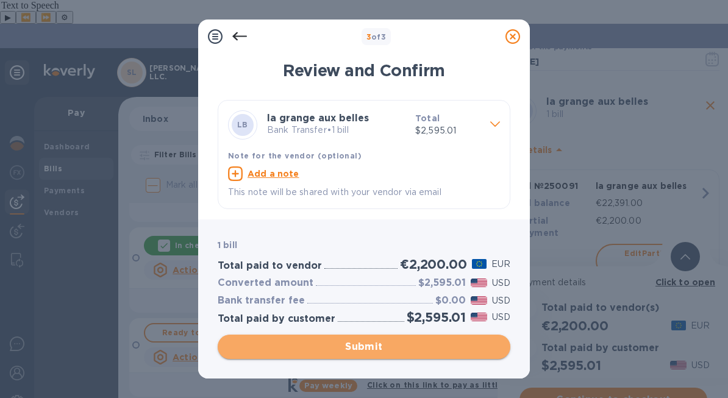
click at [420, 351] on span "Submit" at bounding box center [363, 347] width 273 height 15
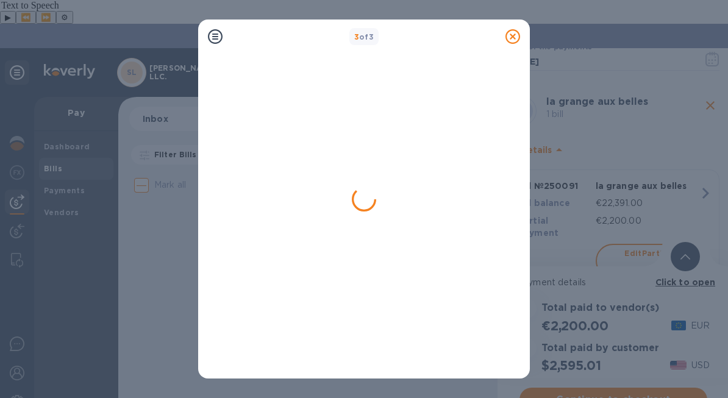
scroll to position [0, 0]
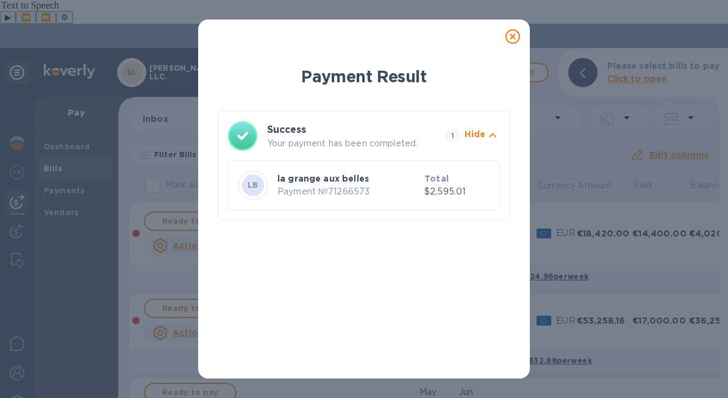
click at [511, 35] on icon at bounding box center [513, 36] width 15 height 15
